Goal: Navigation & Orientation: Find specific page/section

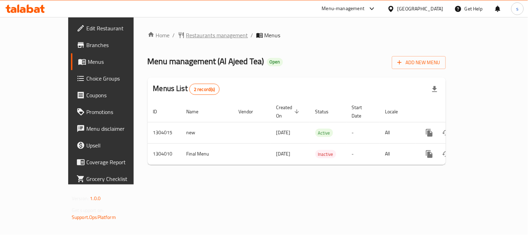
click at [187, 35] on span "Restaurants management" at bounding box center [217, 35] width 62 height 8
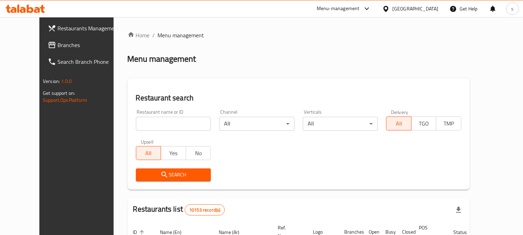
click at [57, 48] on span "Branches" at bounding box center [89, 45] width 64 height 8
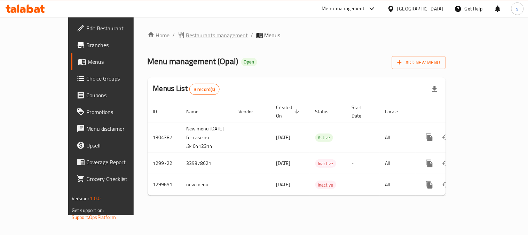
click at [186, 37] on span "Restaurants management" at bounding box center [217, 35] width 62 height 8
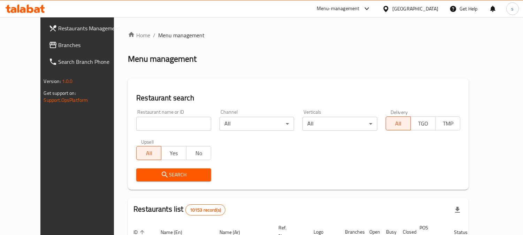
click at [59, 47] on span "Branches" at bounding box center [91, 45] width 64 height 8
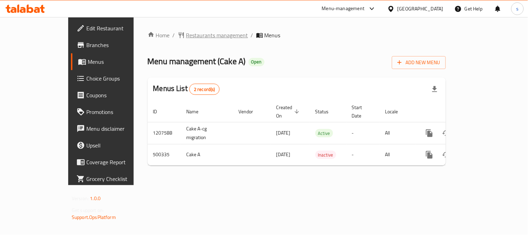
click at [186, 37] on span "Restaurants management" at bounding box center [217, 35] width 62 height 8
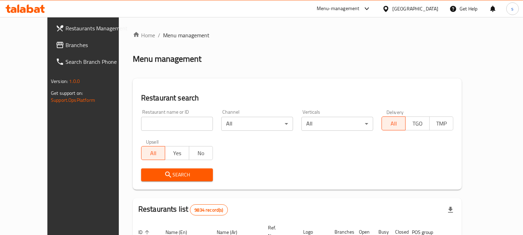
click at [65, 42] on span "Branches" at bounding box center [97, 45] width 64 height 8
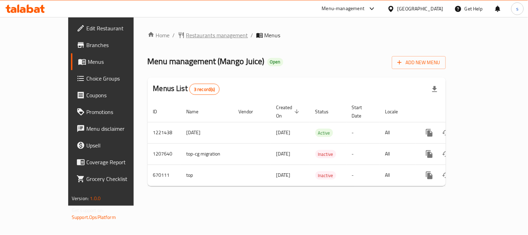
click at [186, 37] on span "Restaurants management" at bounding box center [217, 35] width 62 height 8
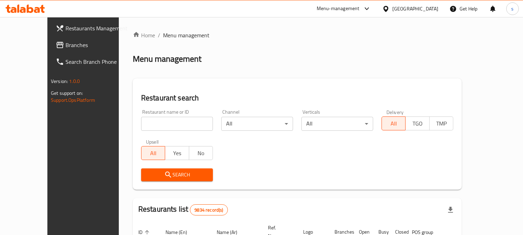
click at [65, 47] on span "Branches" at bounding box center [97, 45] width 64 height 8
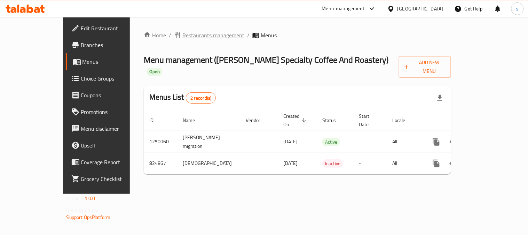
click at [183, 32] on span "Restaurants management" at bounding box center [214, 35] width 62 height 8
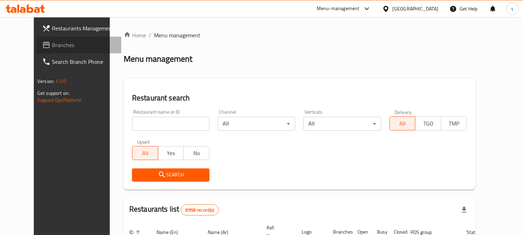
click at [52, 47] on span "Branches" at bounding box center [84, 45] width 64 height 8
